Goal: Information Seeking & Learning: Learn about a topic

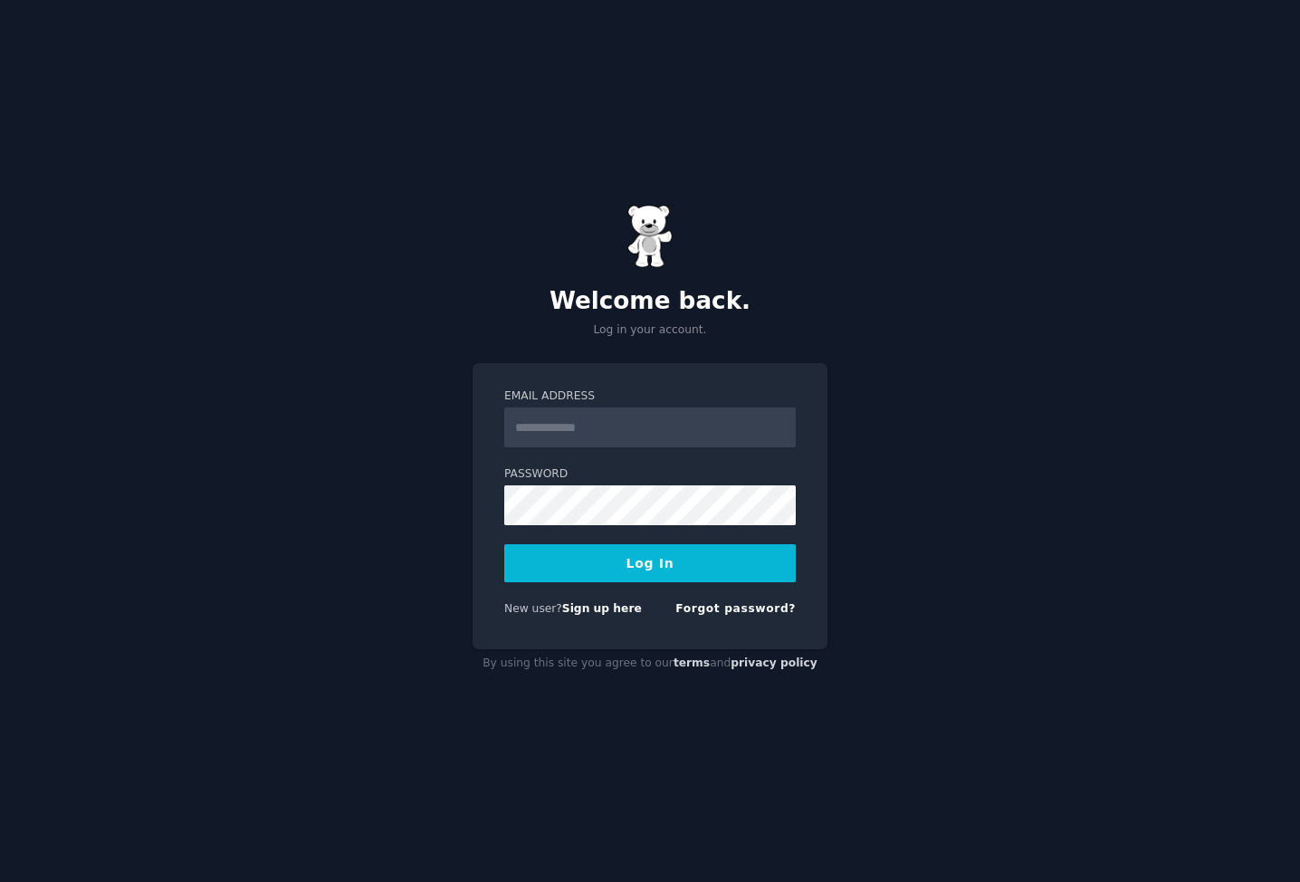
click at [645, 445] on input "Email Address" at bounding box center [650, 428] width 292 height 40
type input "**********"
click at [677, 575] on button "Log In" at bounding box center [650, 563] width 292 height 38
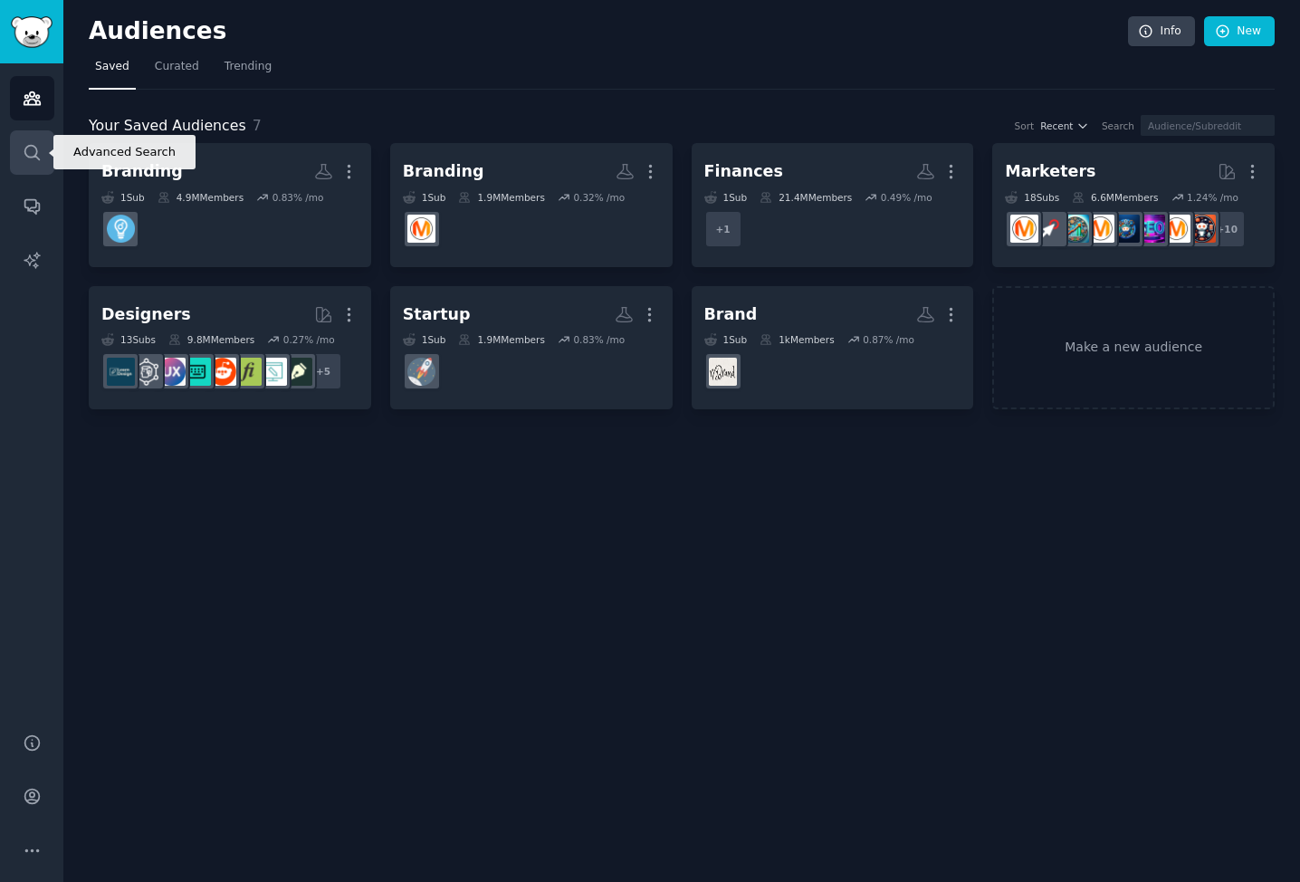
click at [24, 154] on icon "Sidebar" at bounding box center [32, 152] width 19 height 19
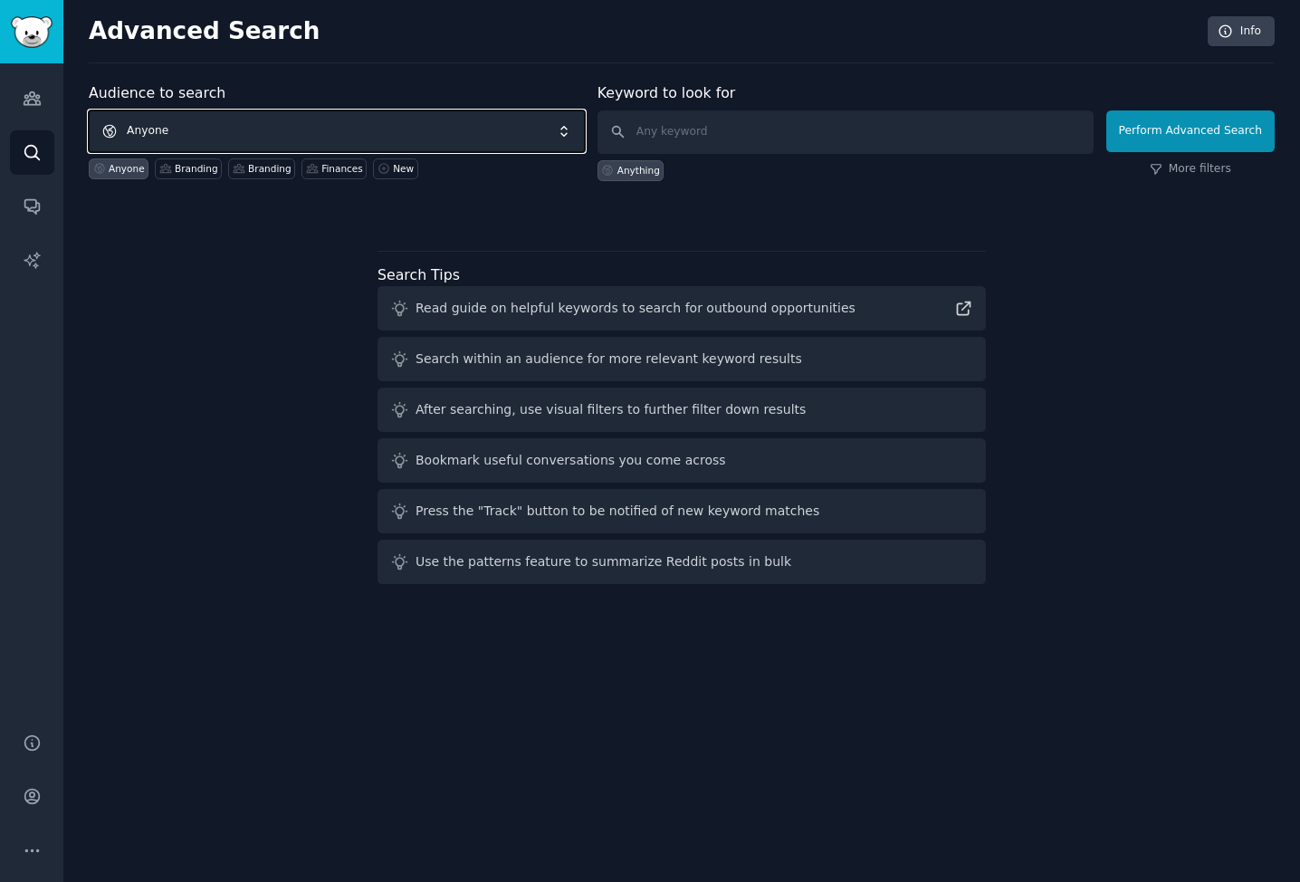
click at [190, 126] on span "Anyone" at bounding box center [337, 131] width 496 height 42
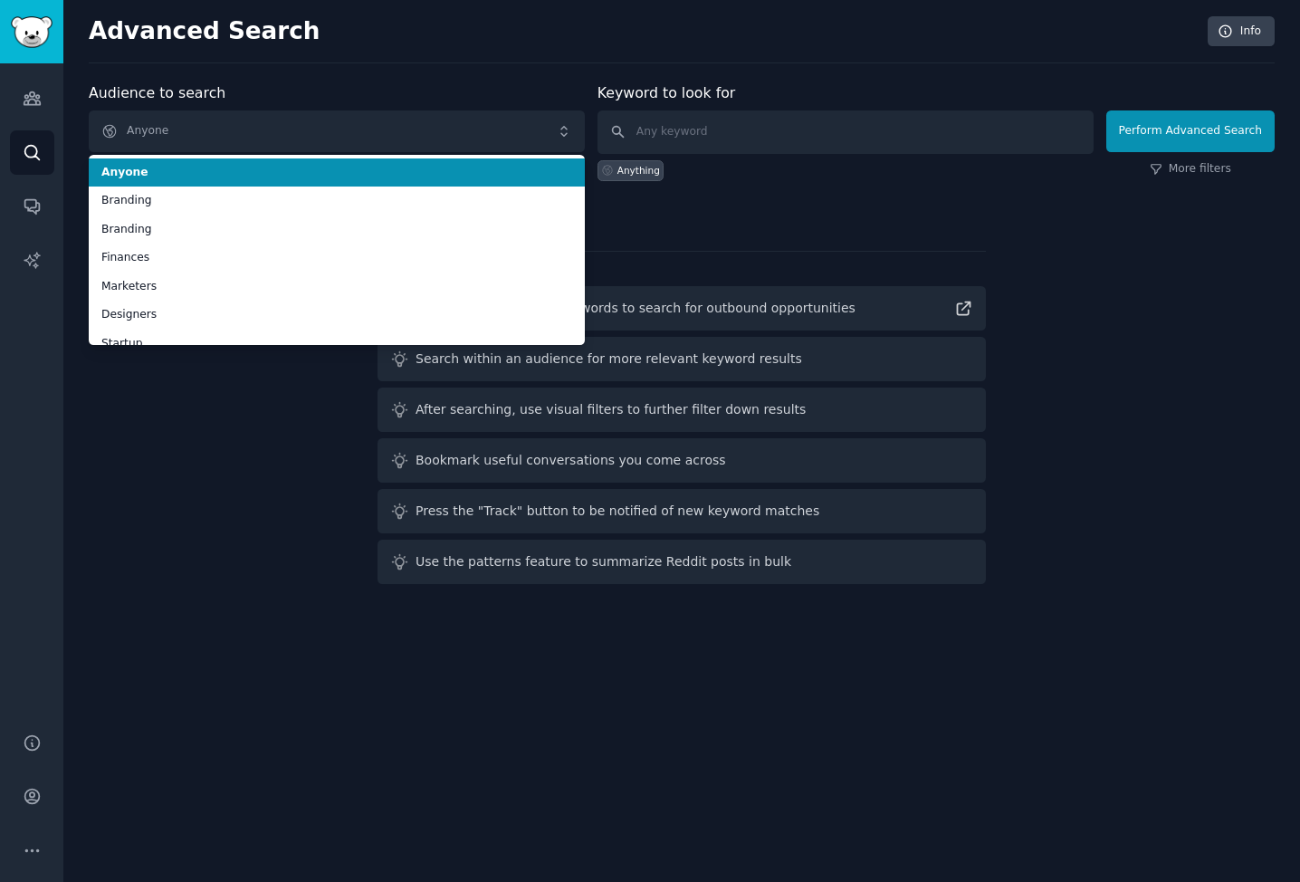
drag, startPoint x: 801, startPoint y: 103, endPoint x: 801, endPoint y: 115, distance: 11.8
click at [801, 108] on div "Keyword to look for Anything" at bounding box center [846, 131] width 496 height 99
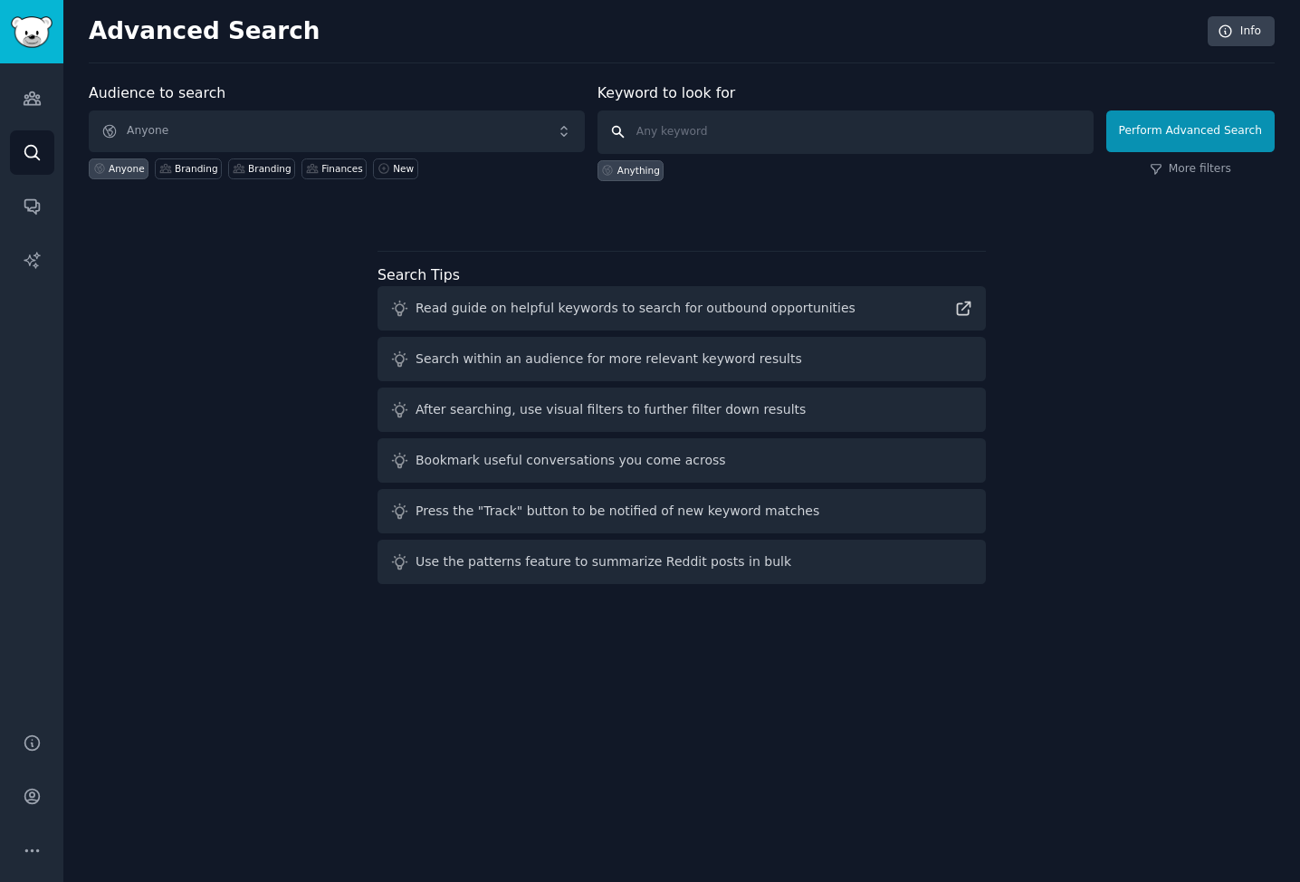
click at [802, 139] on input "text" at bounding box center [846, 131] width 496 height 43
paste input "prezzee"
type input "prezzee"
click button "Perform Advanced Search" at bounding box center [1191, 131] width 168 height 42
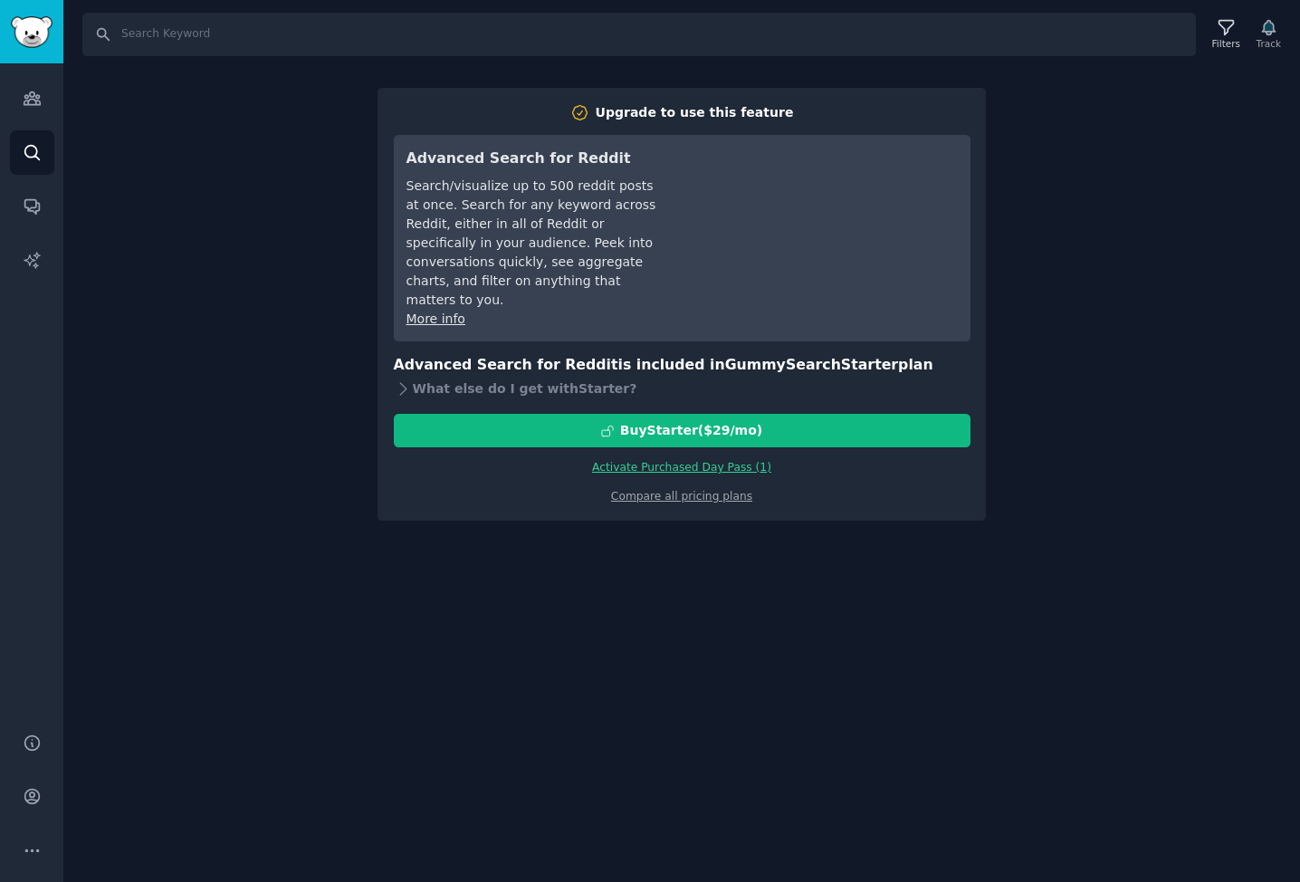
click at [1115, 472] on div "Search Filters Track Upgrade to use this feature Advanced Search for Reddit Sea…" at bounding box center [681, 441] width 1237 height 882
